Goal: Transaction & Acquisition: Subscribe to service/newsletter

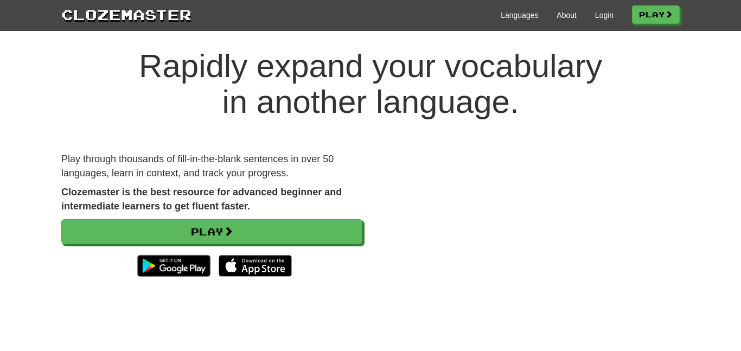
scroll to position [29, 0]
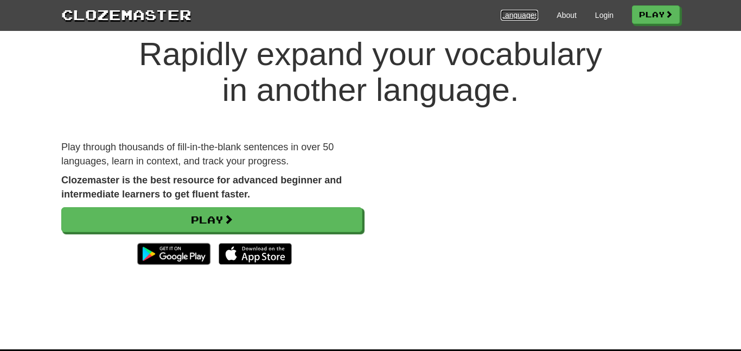
click at [507, 20] on link "Languages" at bounding box center [519, 15] width 37 height 11
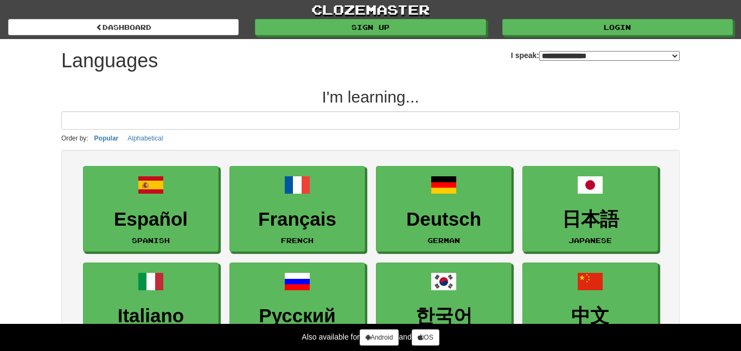
select select "*******"
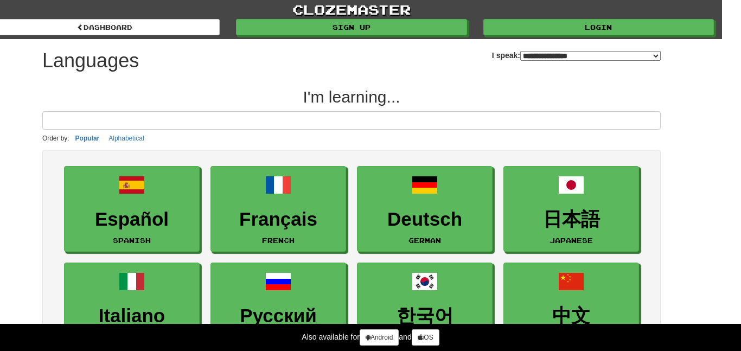
scroll to position [0, 16]
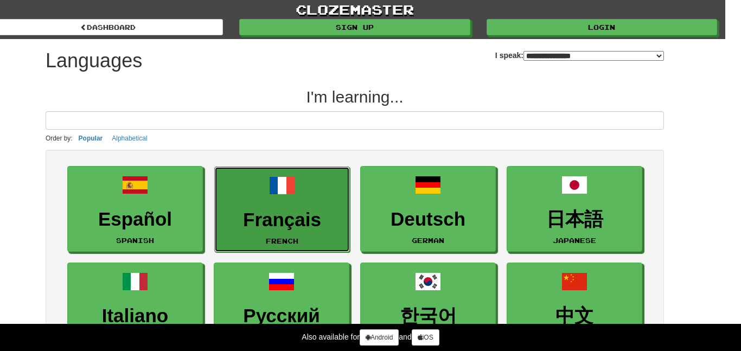
click at [315, 203] on link "Français French" at bounding box center [282, 210] width 136 height 86
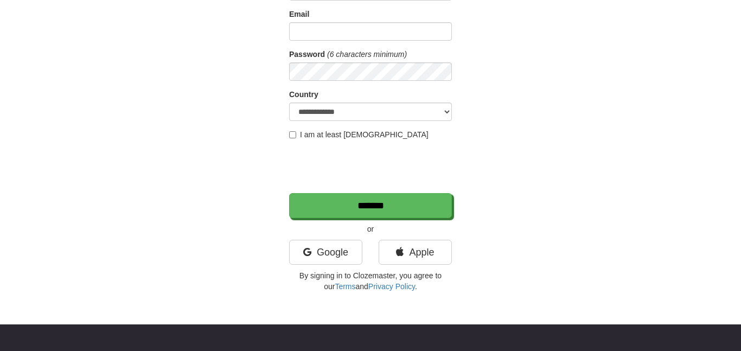
scroll to position [94, 0]
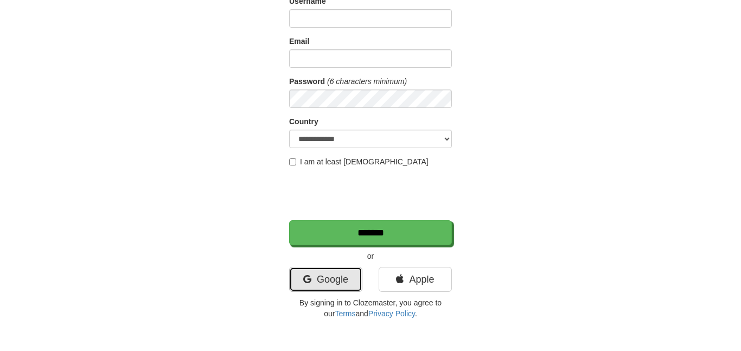
click at [352, 280] on link "Google" at bounding box center [325, 279] width 73 height 25
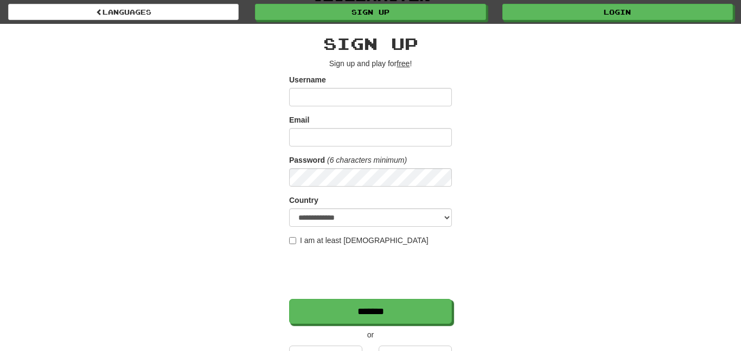
scroll to position [14, 0]
